Goal: Task Accomplishment & Management: Complete application form

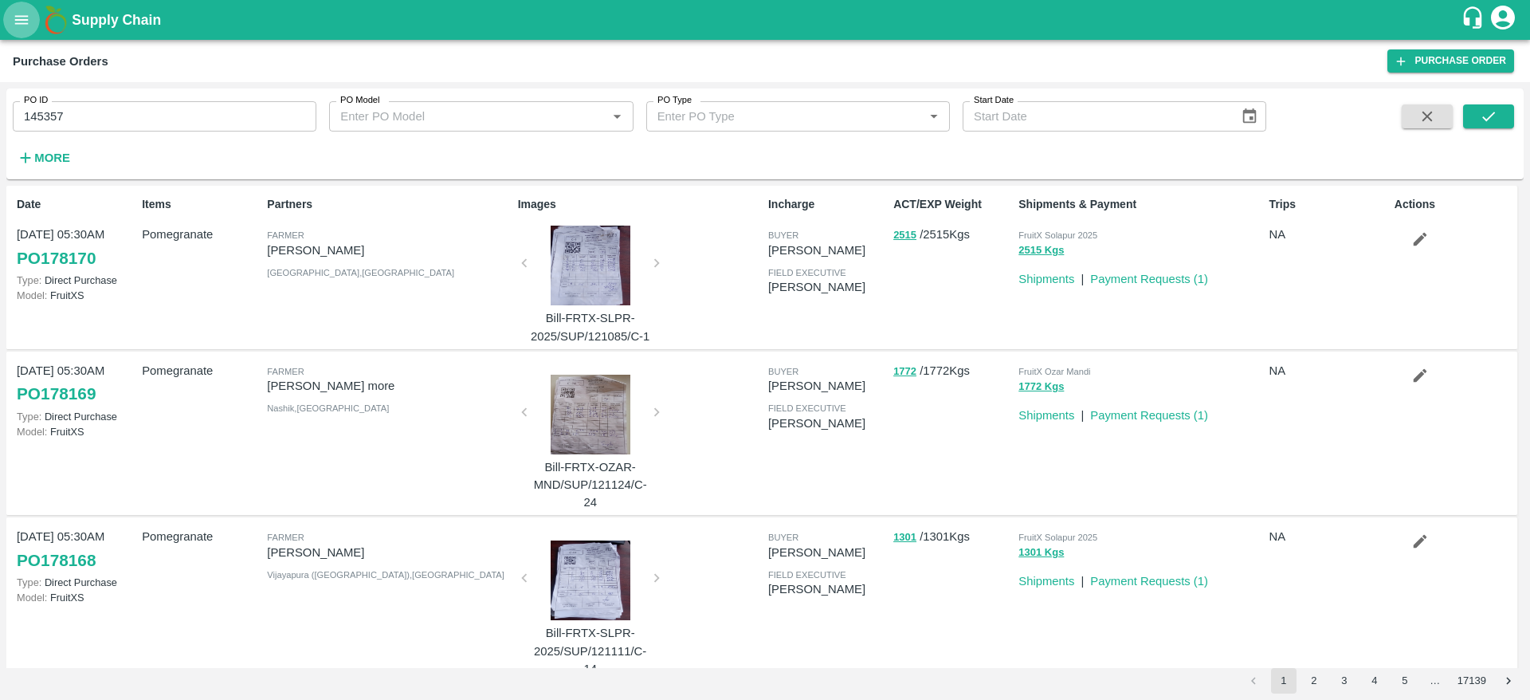
drag, startPoint x: 0, startPoint y: 0, endPoint x: 22, endPoint y: 18, distance: 28.3
click at [22, 18] on icon "open drawer" at bounding box center [22, 20] width 18 height 18
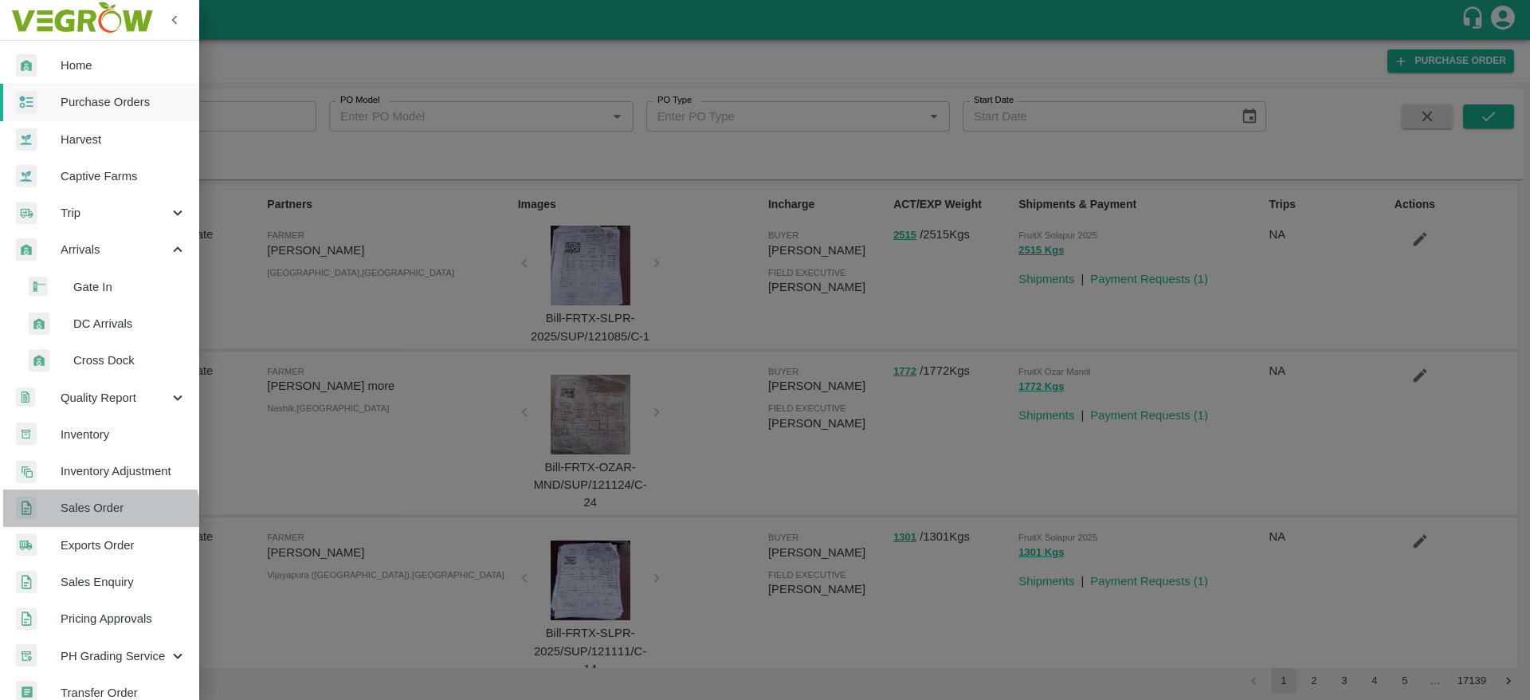
click at [96, 516] on span "Sales Order" at bounding box center [124, 508] width 126 height 18
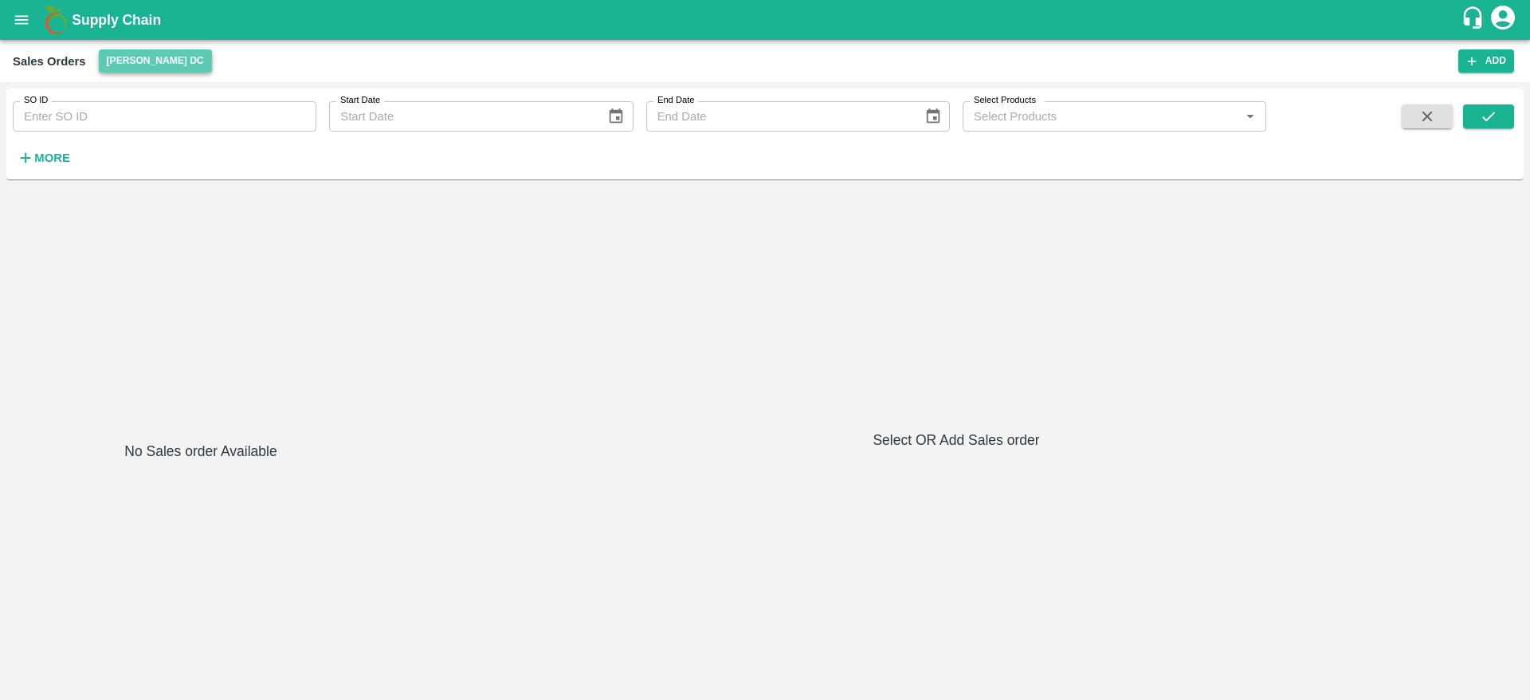
click at [184, 54] on button "[PERSON_NAME] DC" at bounding box center [155, 60] width 113 height 23
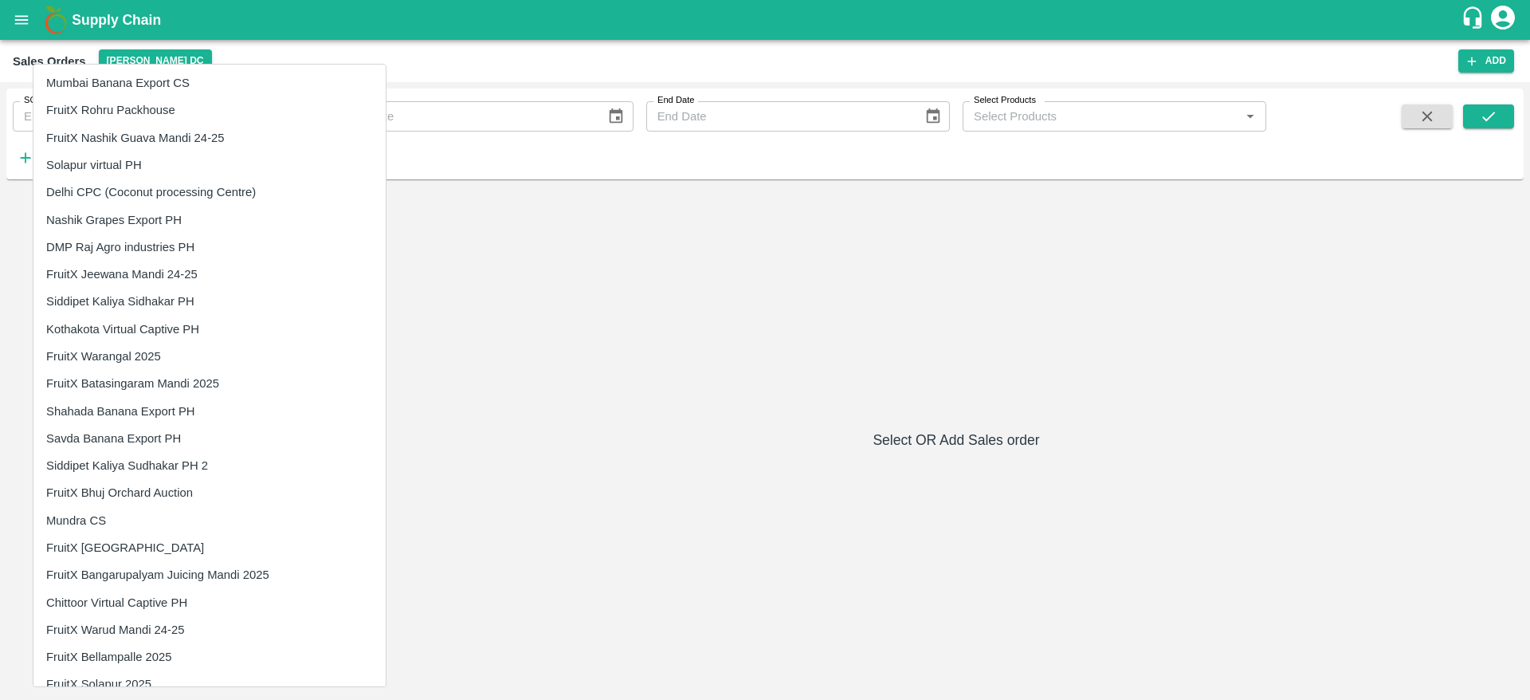
scroll to position [1716, 0]
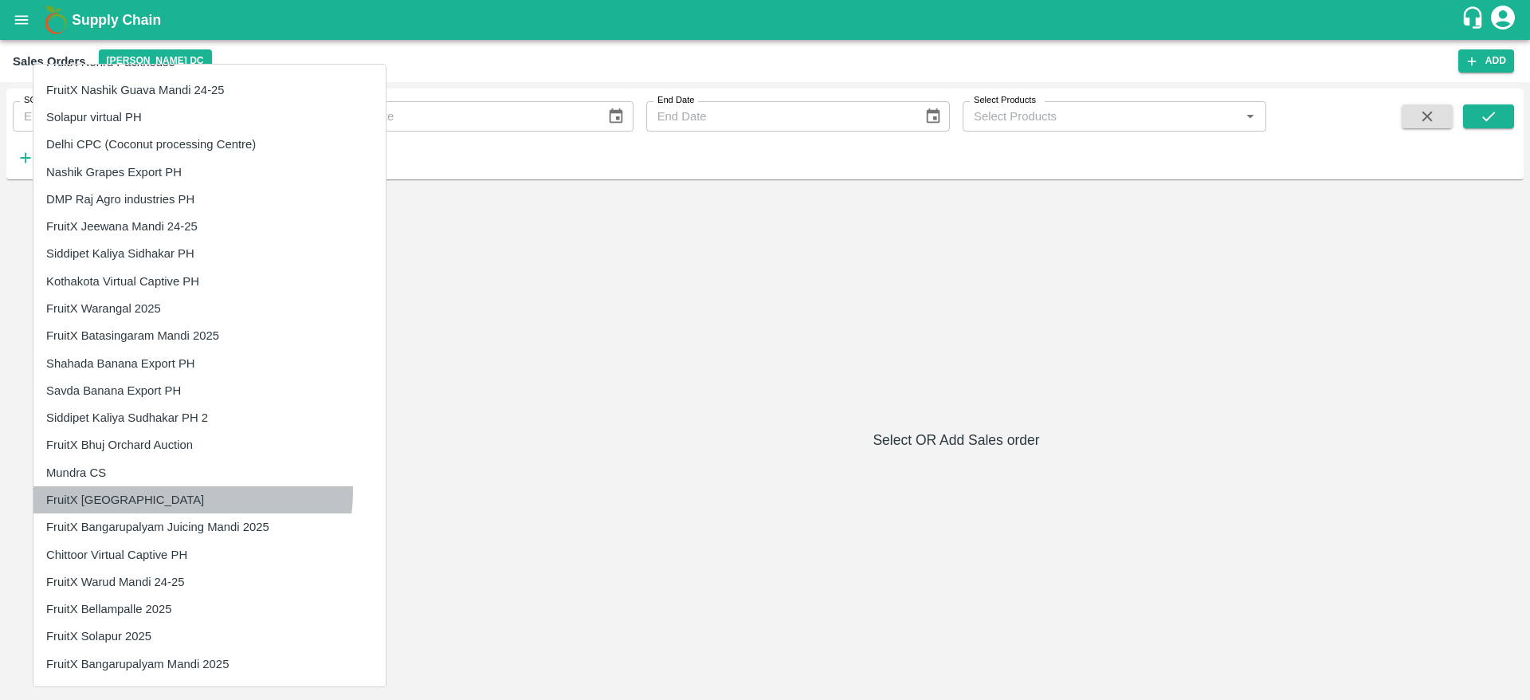
click at [192, 492] on li "FruitX [GEOGRAPHIC_DATA]" at bounding box center [209, 499] width 352 height 27
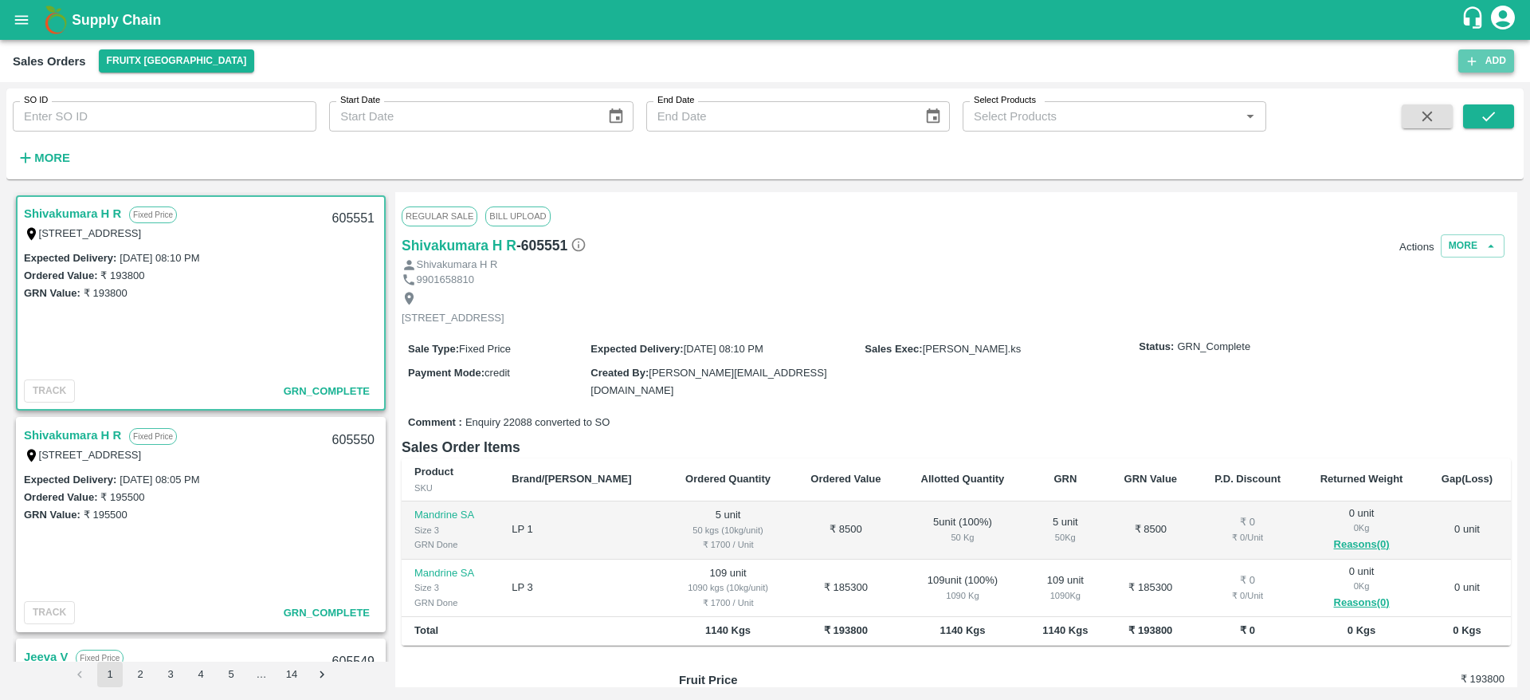
click at [1500, 59] on button "Add" at bounding box center [1486, 60] width 56 height 23
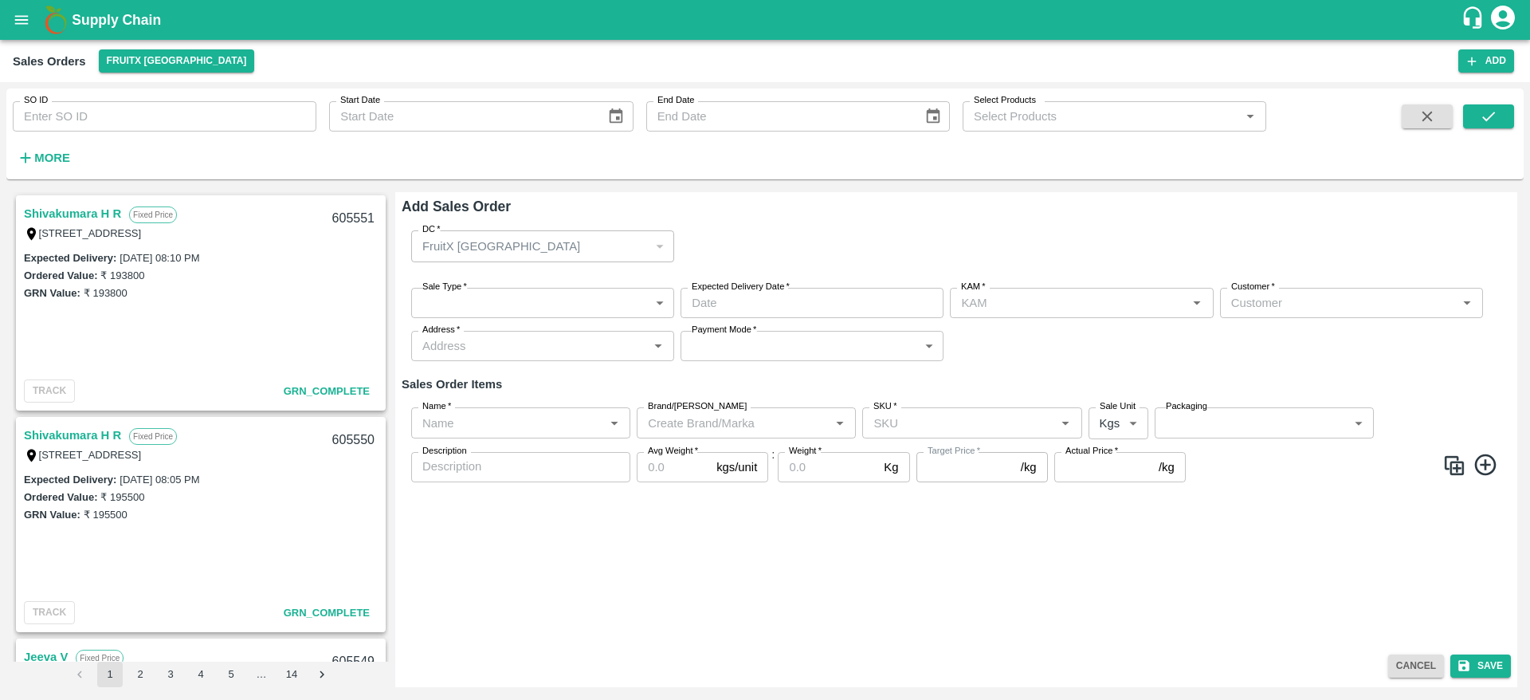
type input "Chandana"
drag, startPoint x: 531, startPoint y: 320, endPoint x: 551, endPoint y: 311, distance: 22.8
click at [551, 311] on div "Sale Type   * ​ Sale Type Expected Delivery Date   * Expected Delivery Date KAM…" at bounding box center [956, 325] width 1109 height 100
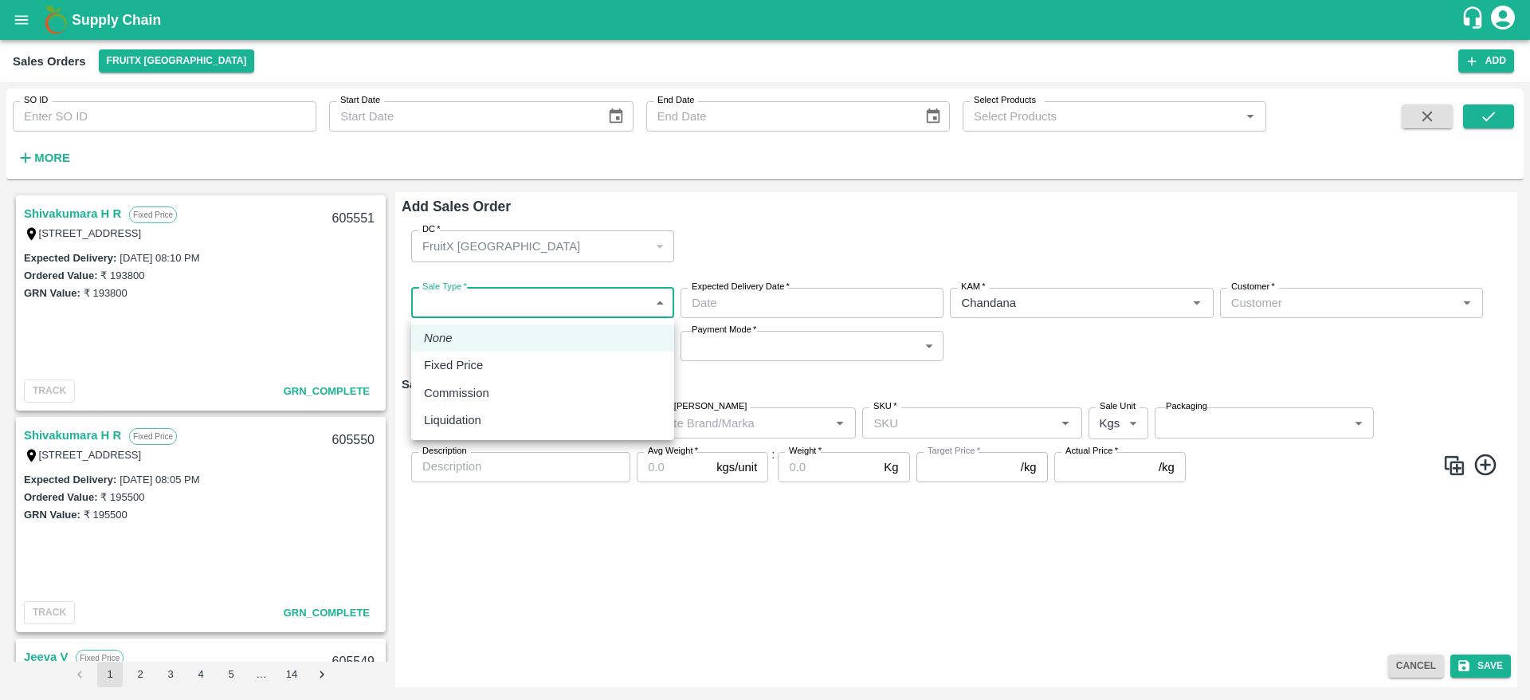
click at [551, 311] on body "Supply Chain Sales Orders FruitX [GEOGRAPHIC_DATA] Add SO ID SO ID Start Date S…" at bounding box center [765, 350] width 1530 height 700
click at [540, 357] on div "Fixed Price" at bounding box center [542, 365] width 237 height 18
type input "1"
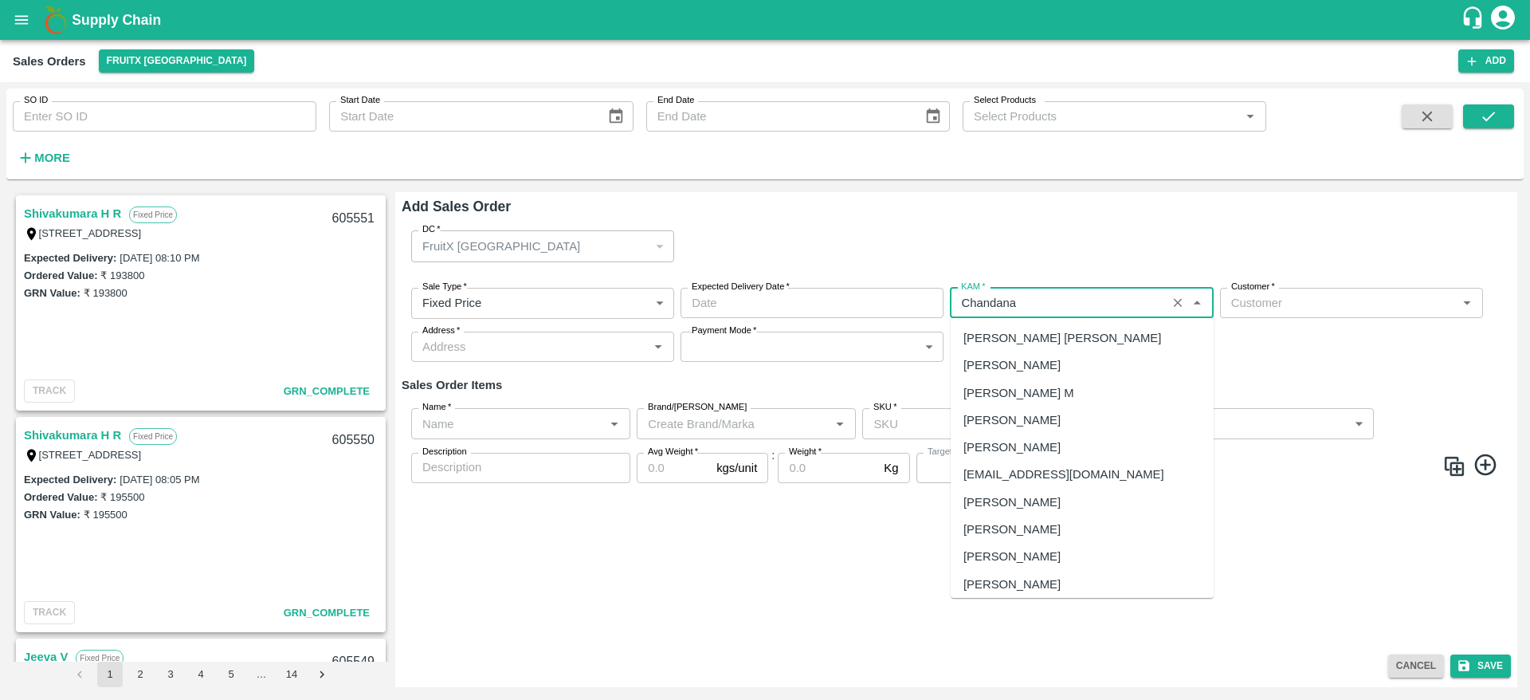
click at [1088, 292] on input "KAM   *" at bounding box center [1058, 302] width 206 height 21
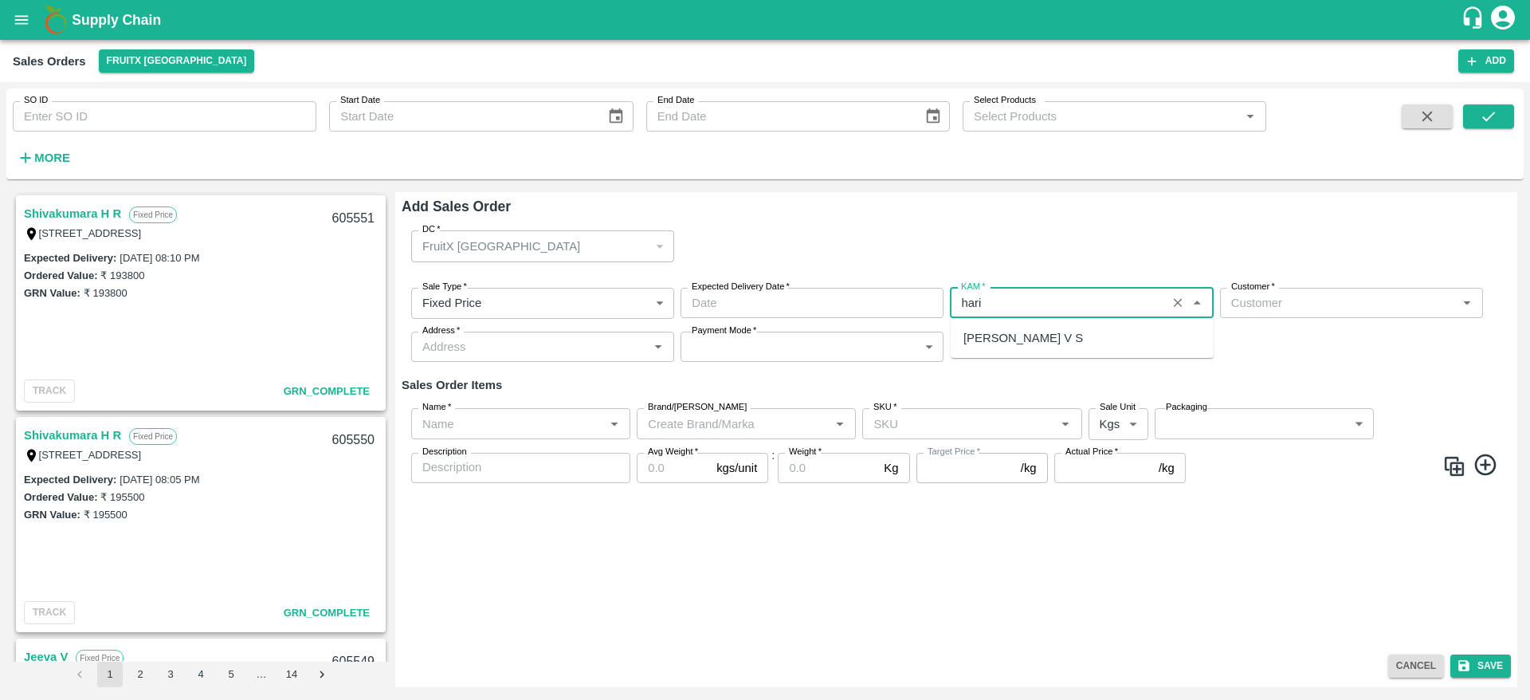
click at [1066, 337] on div "[PERSON_NAME] V S" at bounding box center [1082, 337] width 263 height 27
type input "[PERSON_NAME] V S"
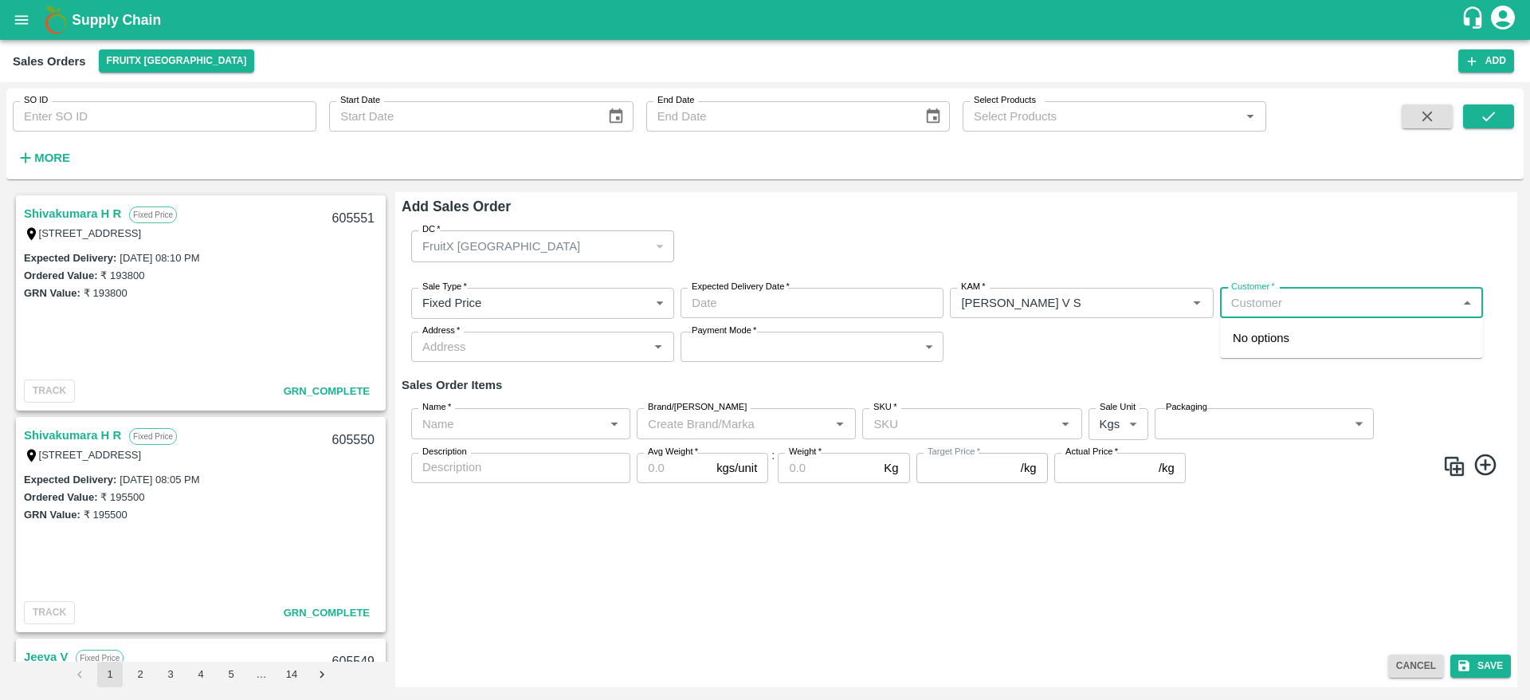
click at [1330, 308] on input "Customer   *" at bounding box center [1338, 302] width 227 height 21
type input "iniya"
